Goal: Navigation & Orientation: Find specific page/section

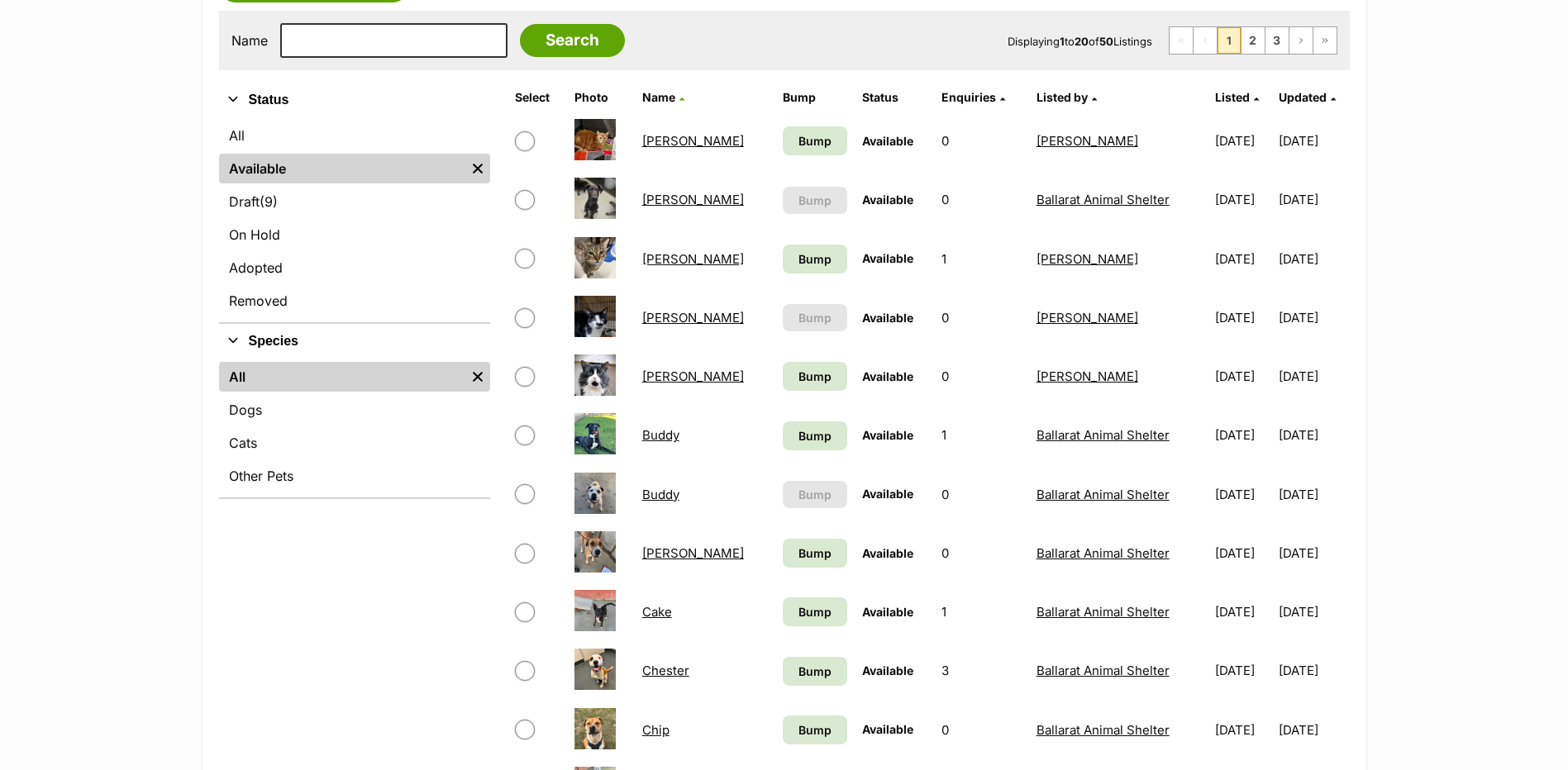
scroll to position [330, 0]
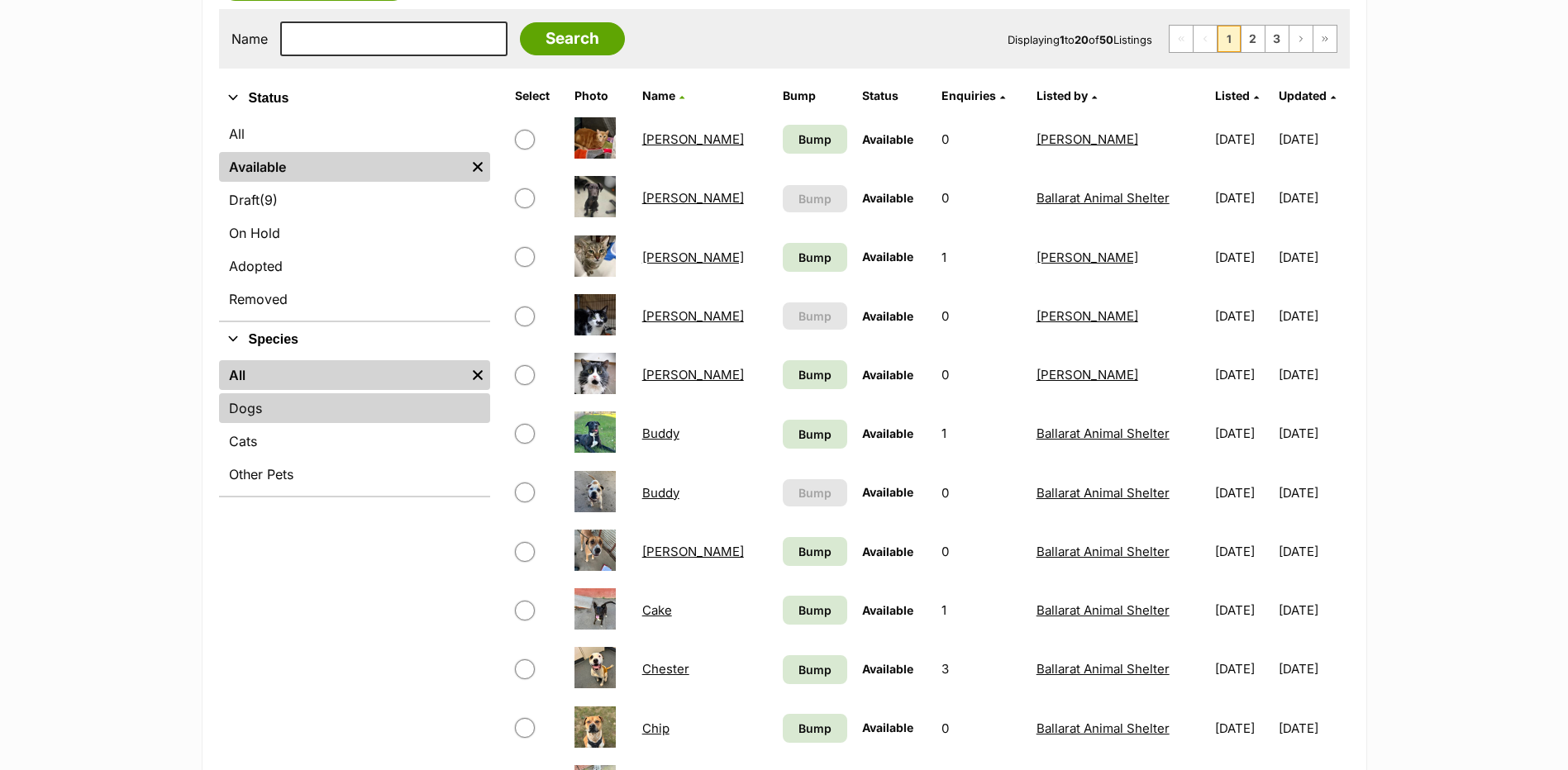
click at [306, 414] on link "Dogs" at bounding box center [354, 408] width 271 height 29
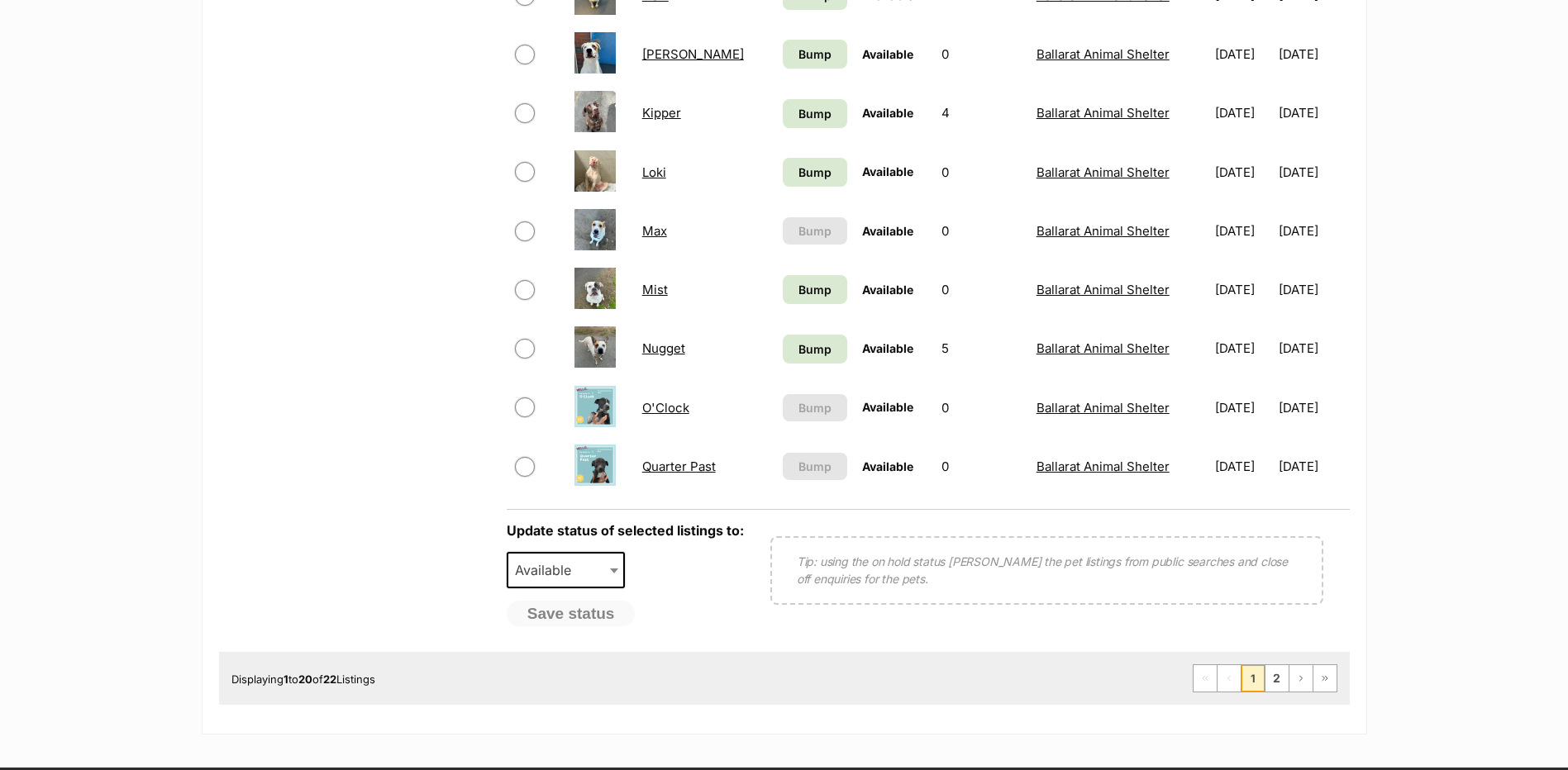
scroll to position [1157, 0]
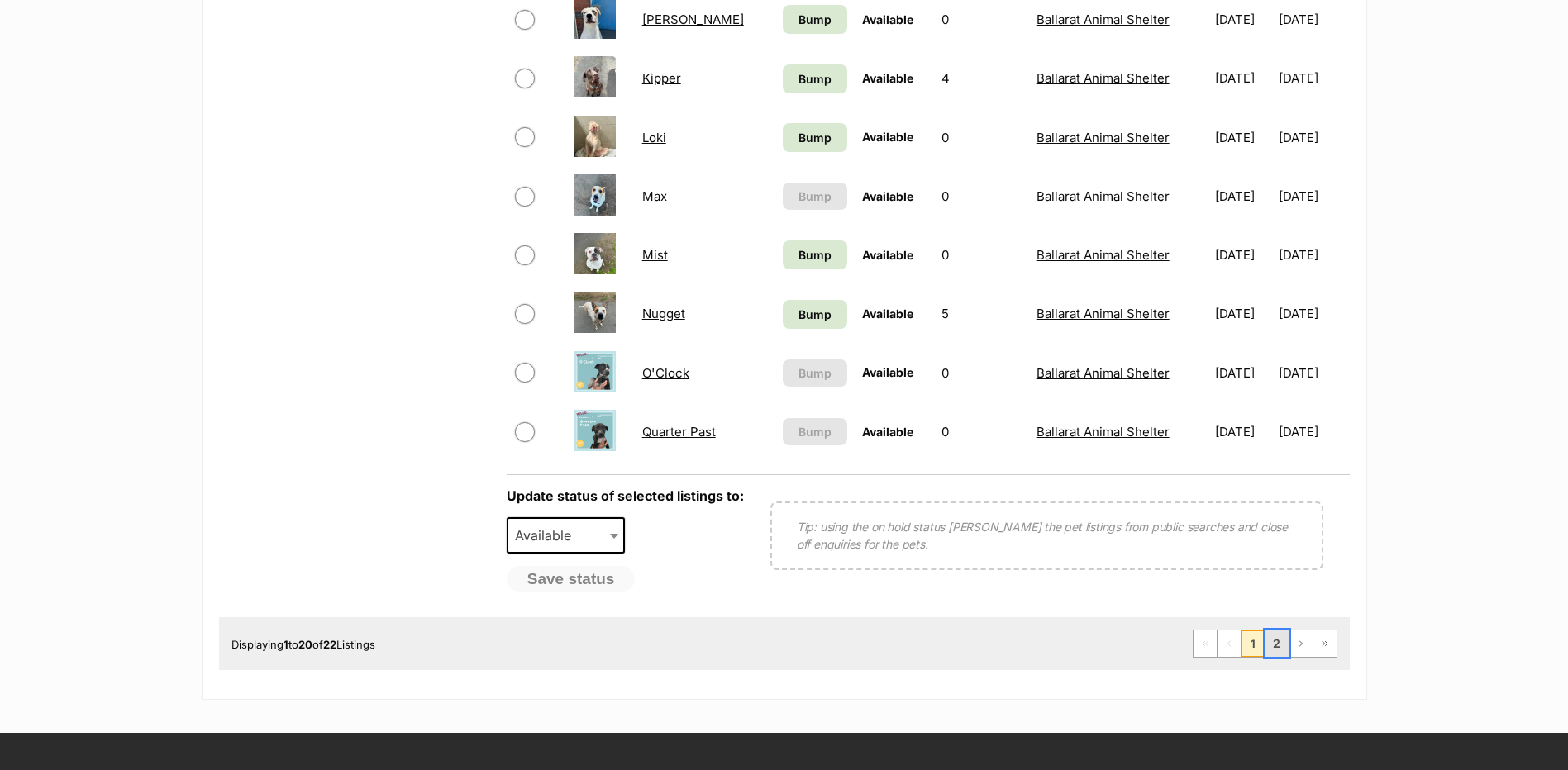
click at [1277, 644] on link "2" at bounding box center [1277, 644] width 23 height 27
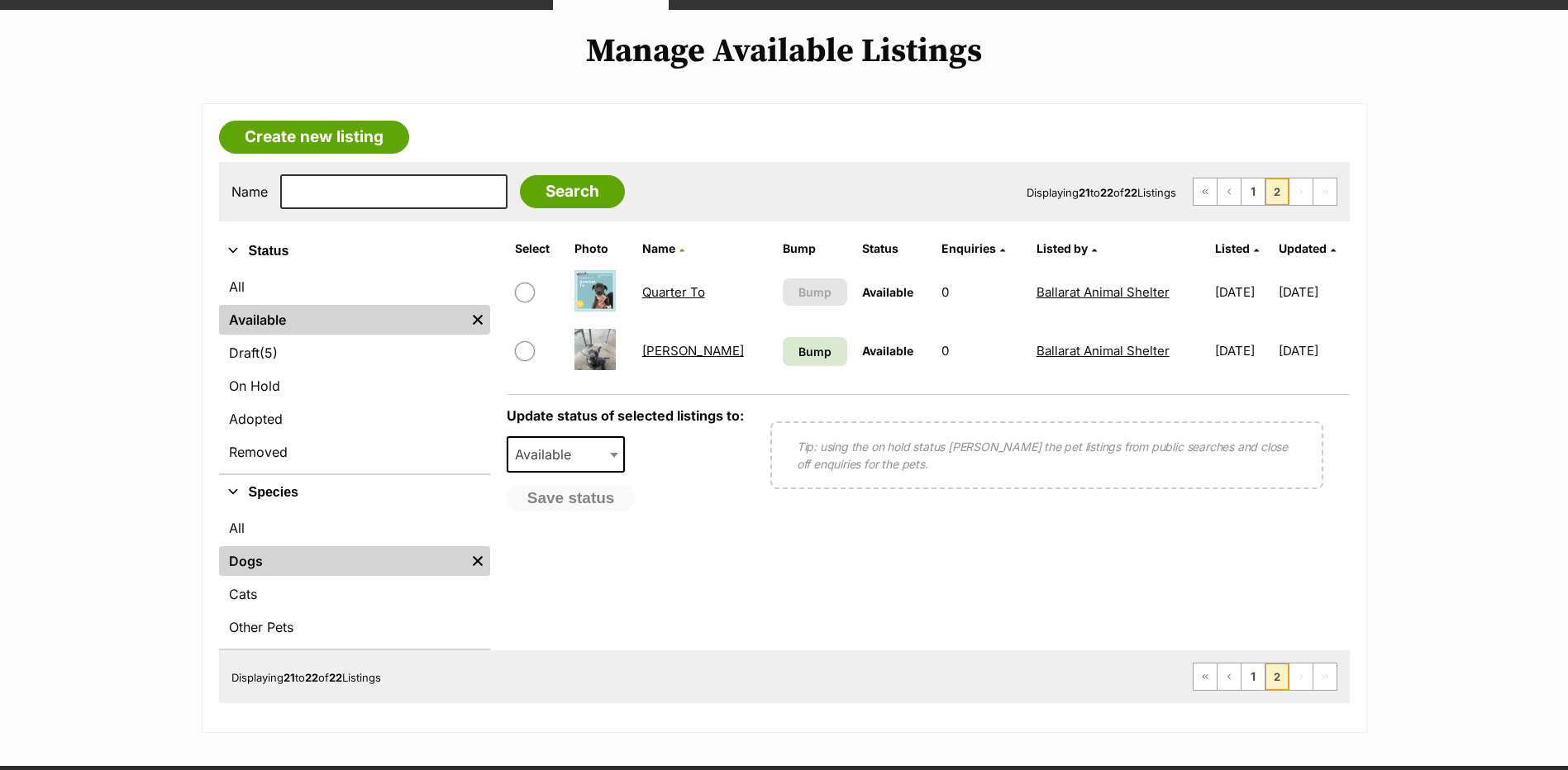
scroll to position [330, 0]
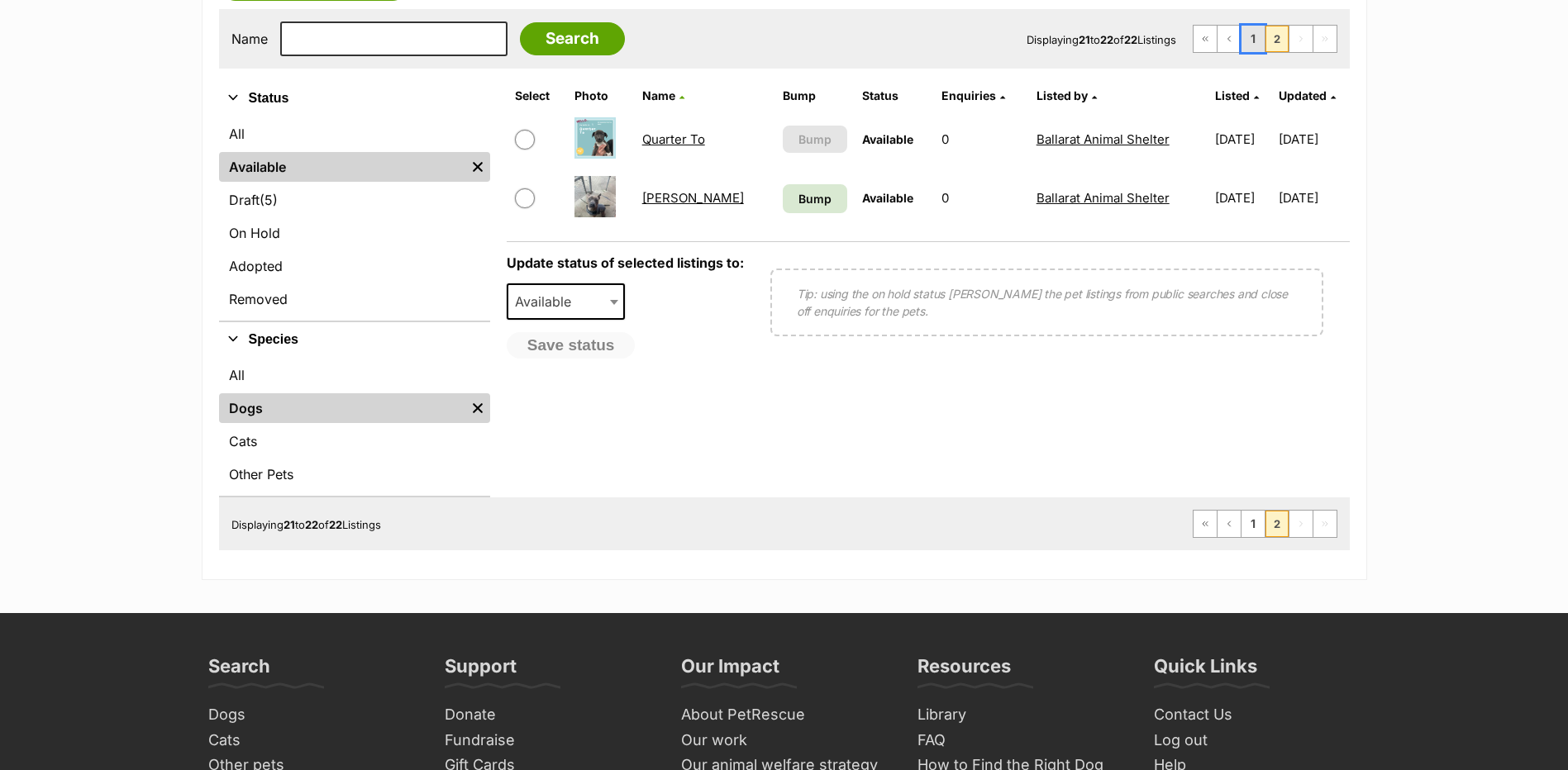
click at [1258, 29] on link "1" at bounding box center [1252, 39] width 23 height 27
